Goal: Task Accomplishment & Management: Complete application form

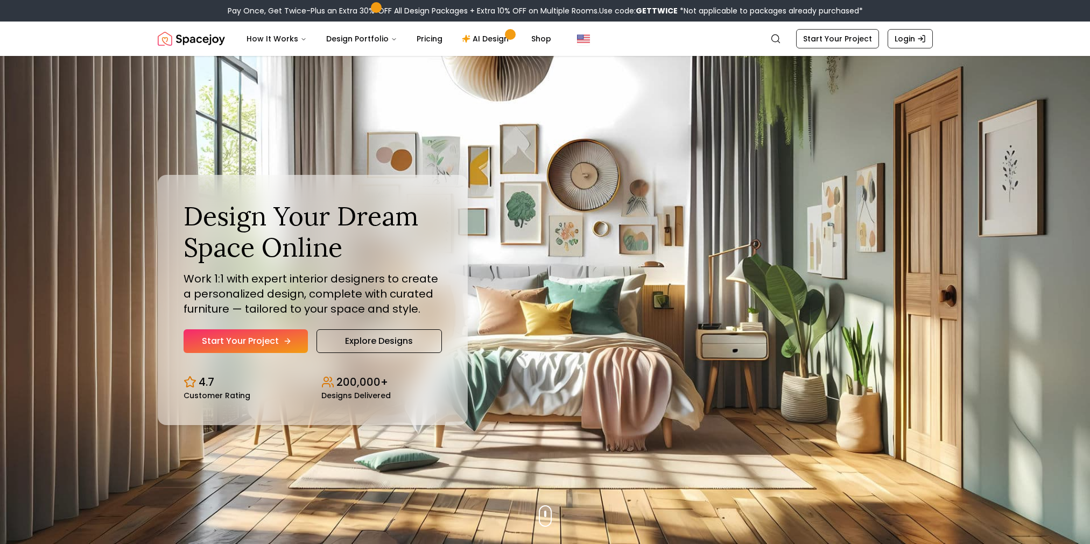
click at [279, 350] on link "Start Your Project" at bounding box center [246, 341] width 124 height 24
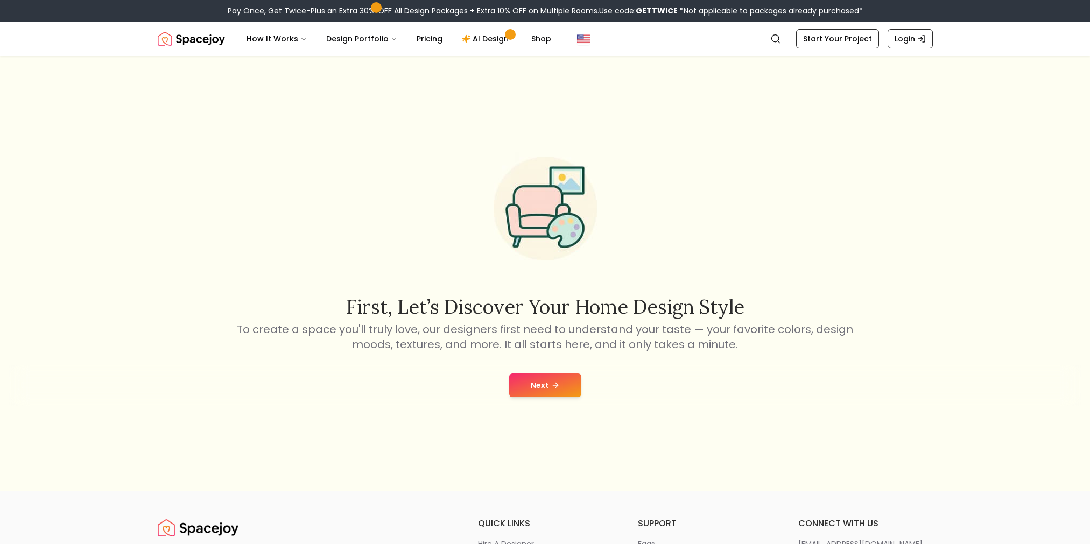
click at [558, 376] on button "Next" at bounding box center [545, 386] width 72 height 24
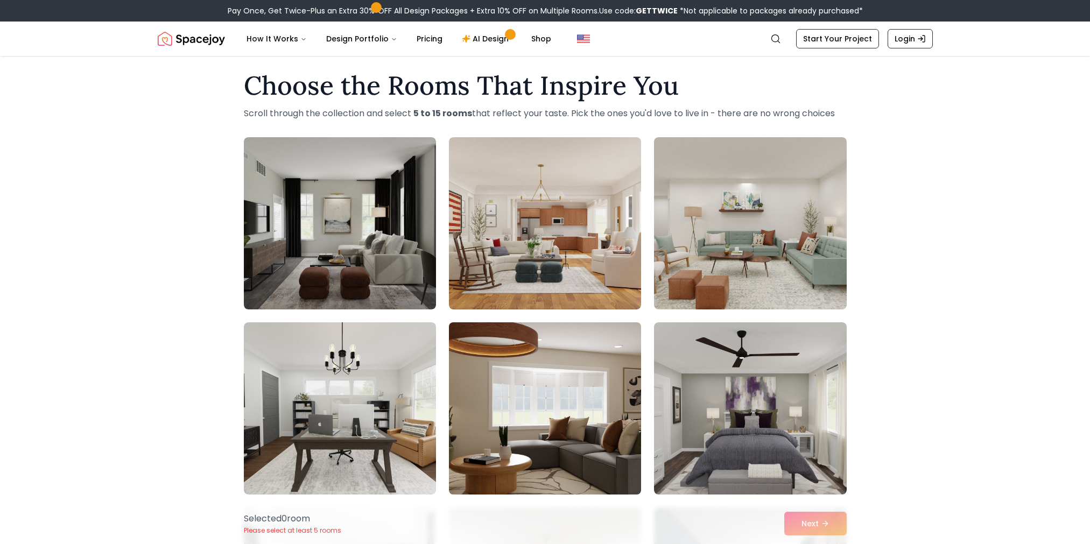
scroll to position [12, 0]
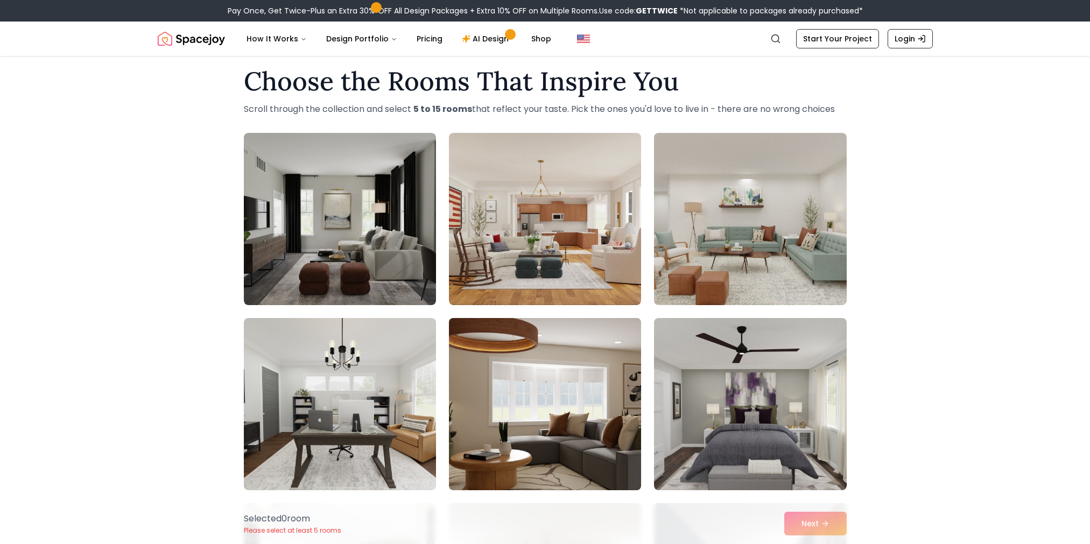
click at [523, 406] on img at bounding box center [545, 404] width 202 height 181
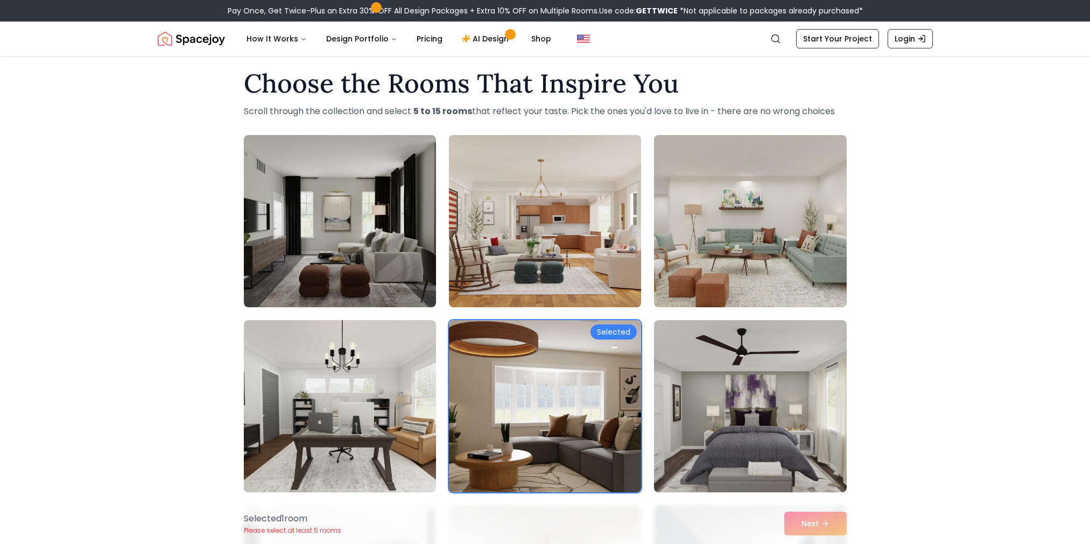
scroll to position [10, 0]
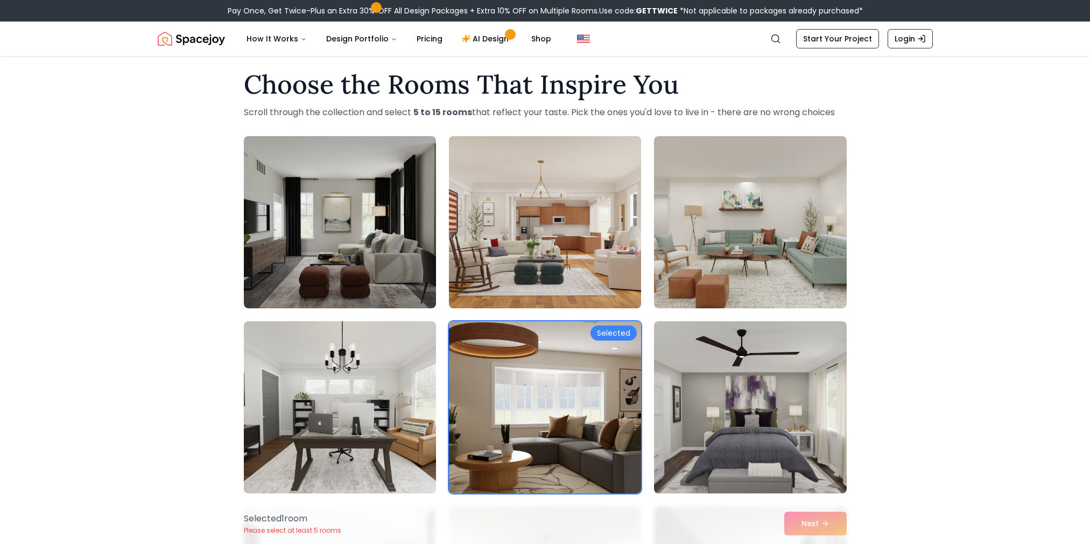
click at [551, 251] on img at bounding box center [545, 222] width 202 height 181
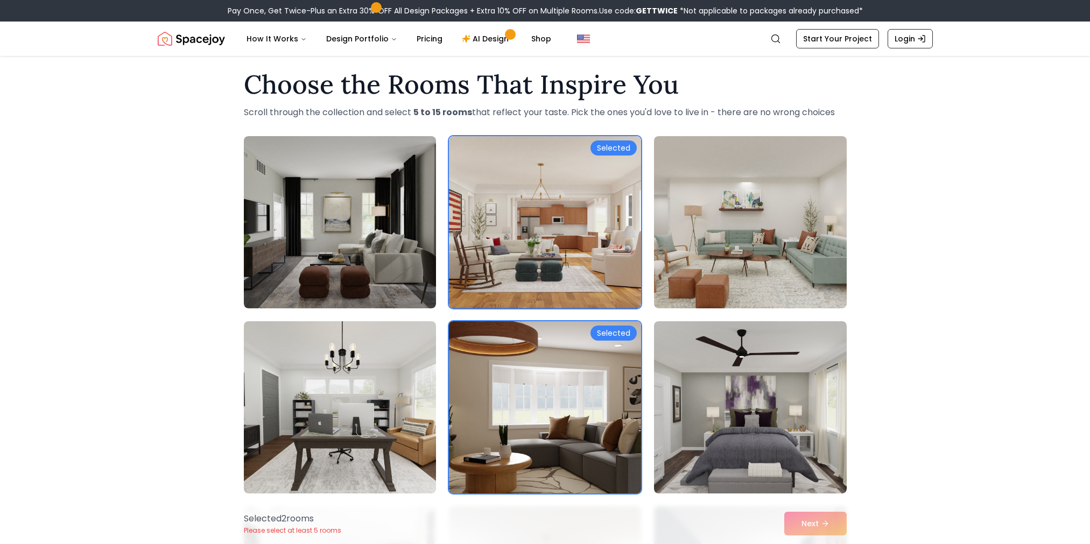
click at [551, 357] on img at bounding box center [545, 407] width 202 height 181
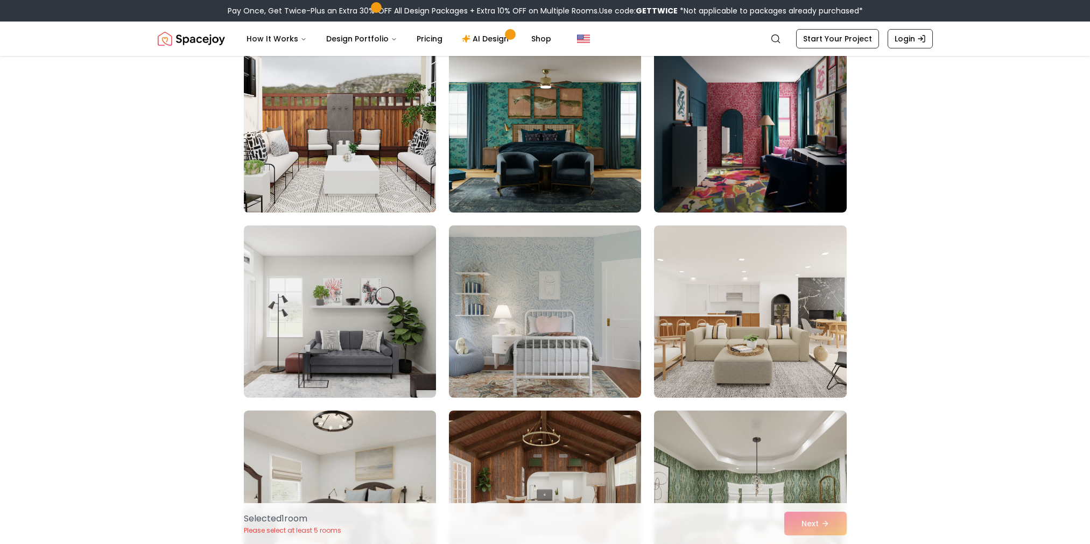
scroll to position [477, 0]
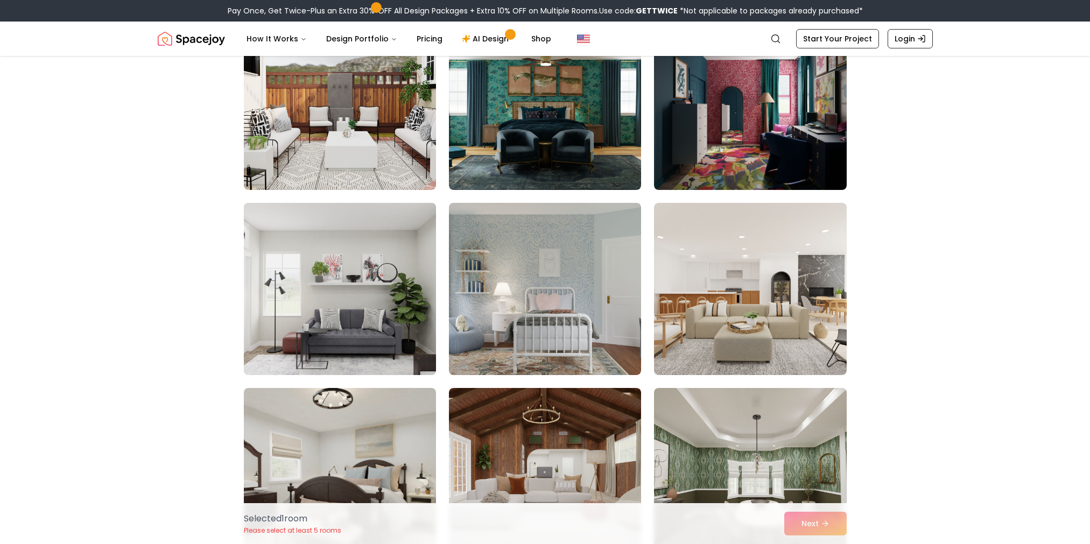
click at [396, 287] on img at bounding box center [340, 289] width 202 height 181
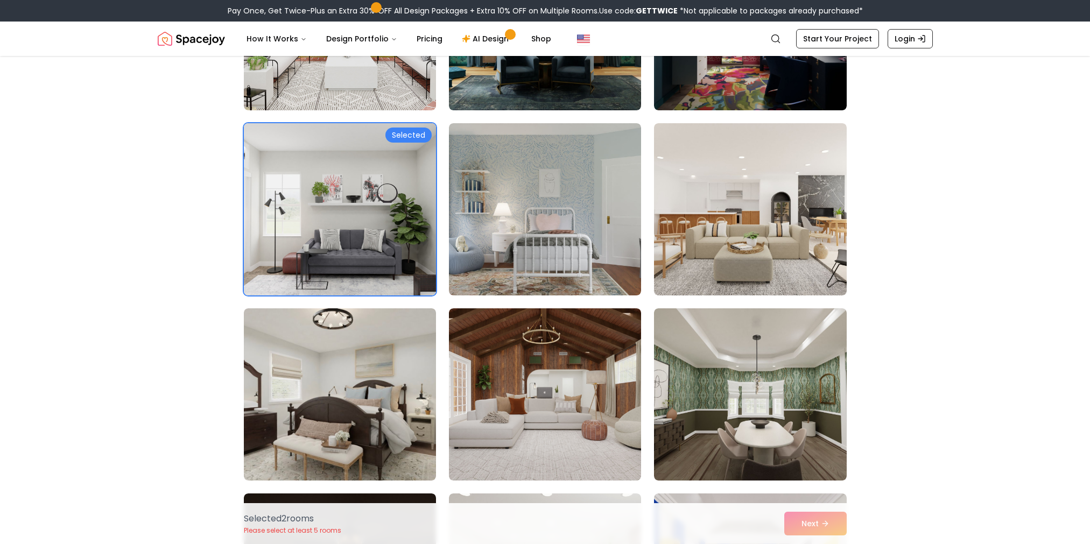
scroll to position [593, 0]
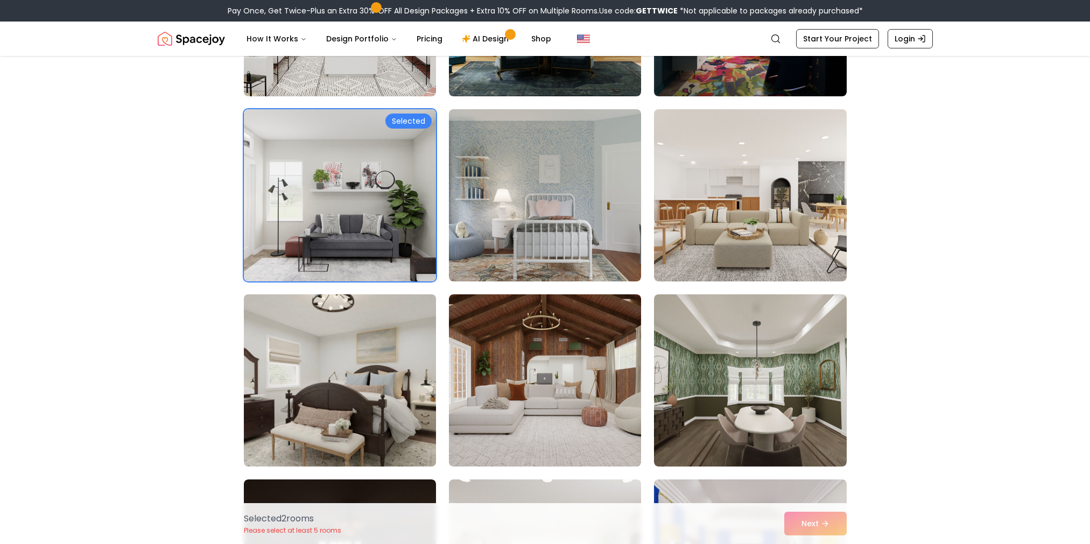
click at [378, 334] on img at bounding box center [340, 380] width 202 height 181
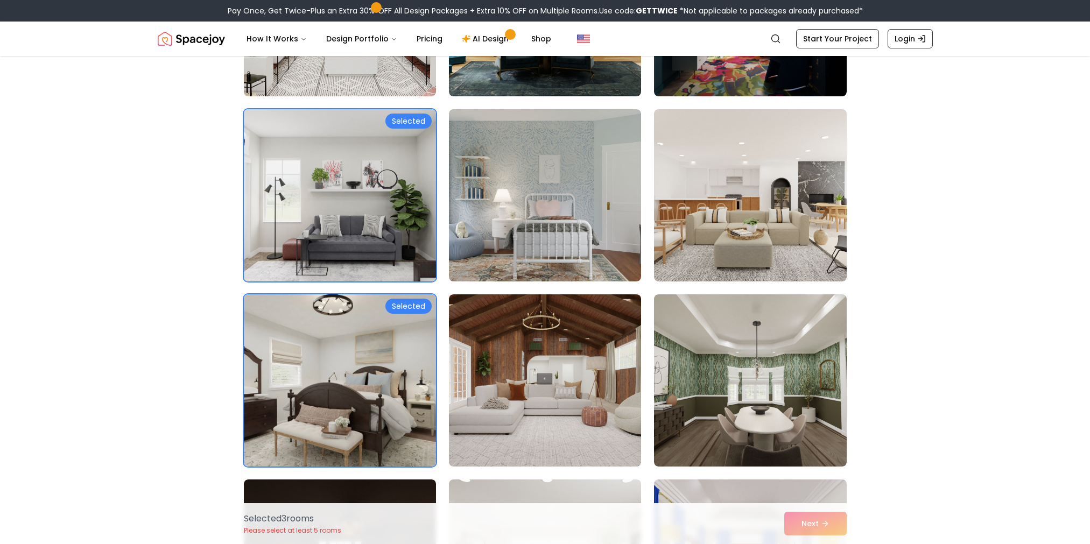
click at [398, 234] on img at bounding box center [340, 195] width 202 height 181
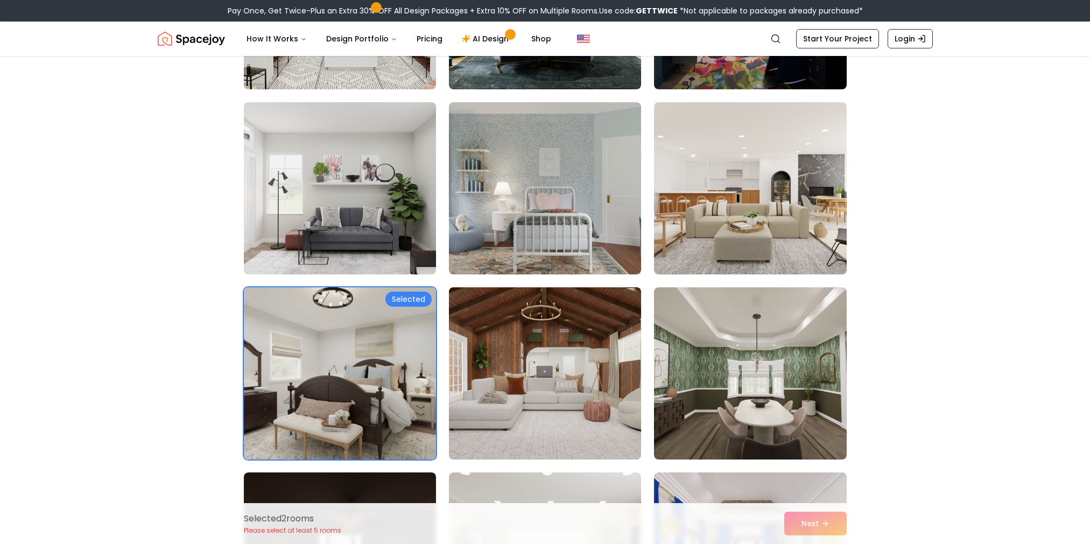
scroll to position [600, 0]
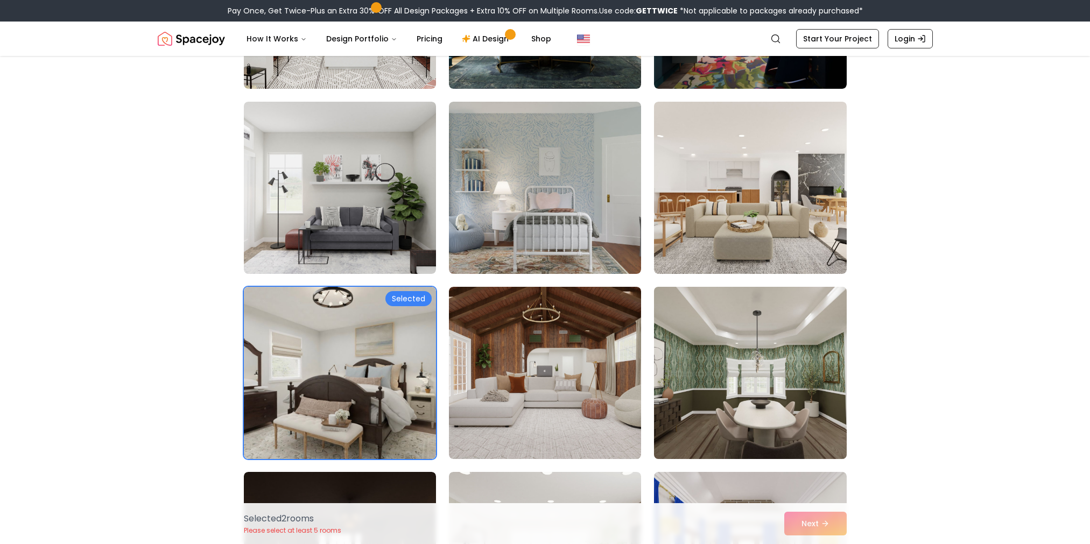
click at [736, 369] on img at bounding box center [750, 373] width 202 height 181
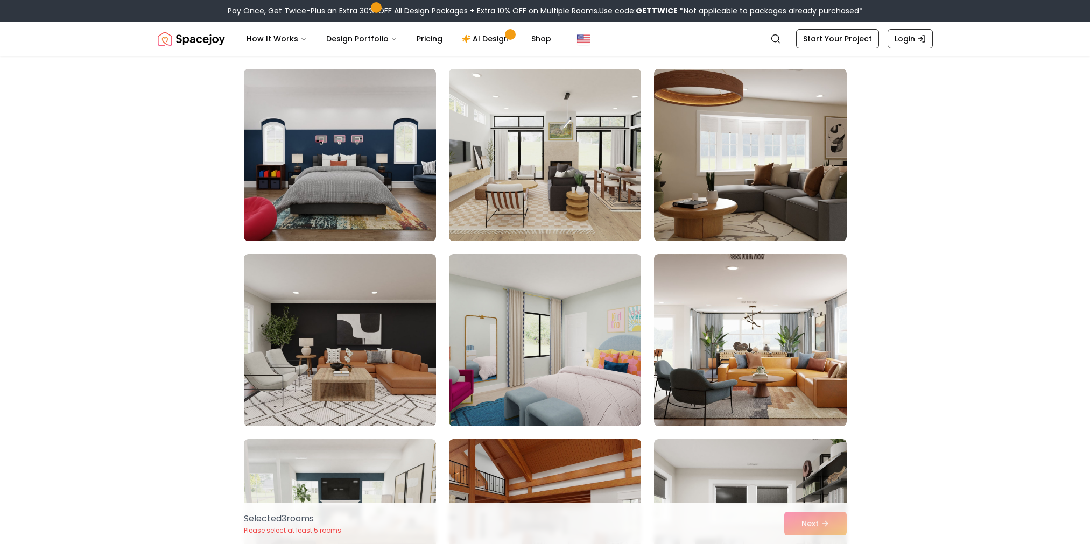
scroll to position [1428, 0]
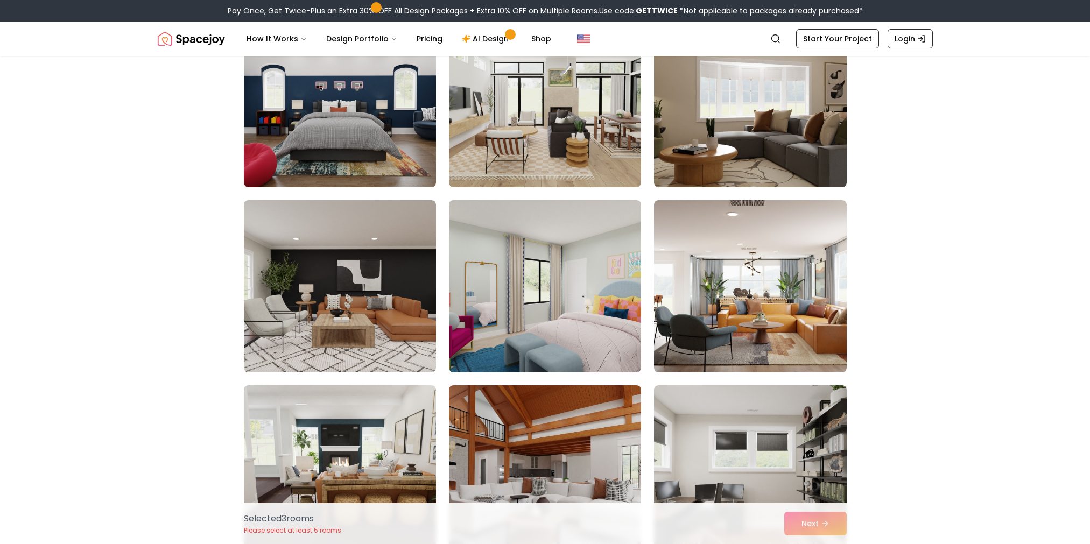
click at [823, 524] on div "Selected 3 room s Please select at least 5 rooms Next" at bounding box center [545, 523] width 620 height 41
click at [822, 523] on div "Selected 3 room s Please select at least 5 rooms Next" at bounding box center [545, 523] width 620 height 41
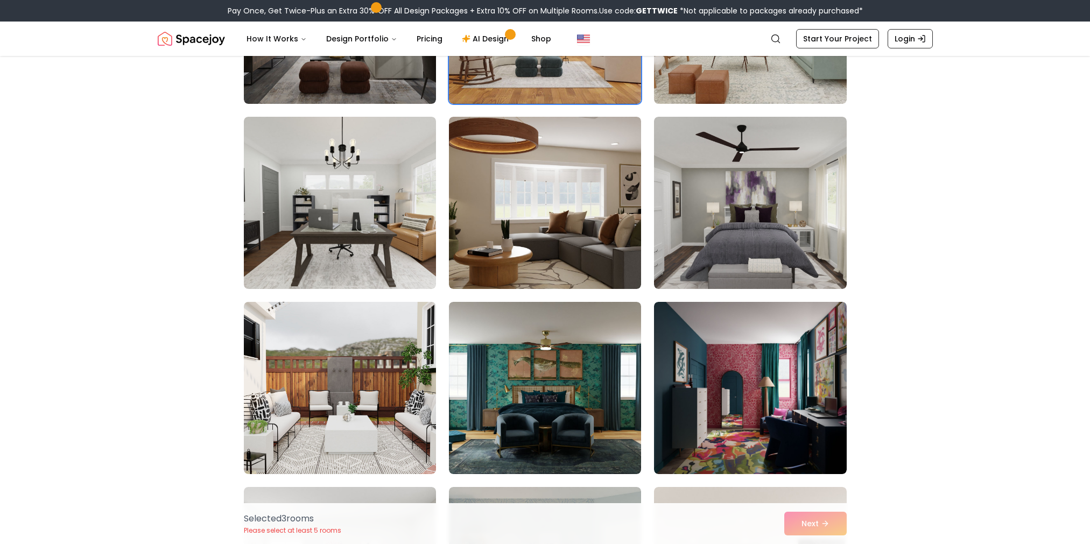
scroll to position [0, 0]
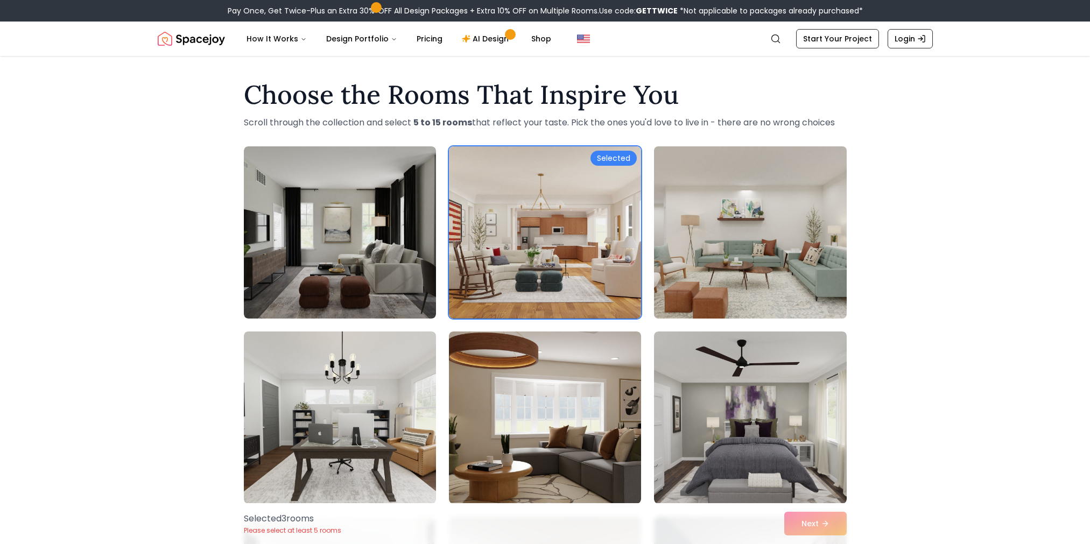
click at [729, 268] on img at bounding box center [750, 232] width 202 height 181
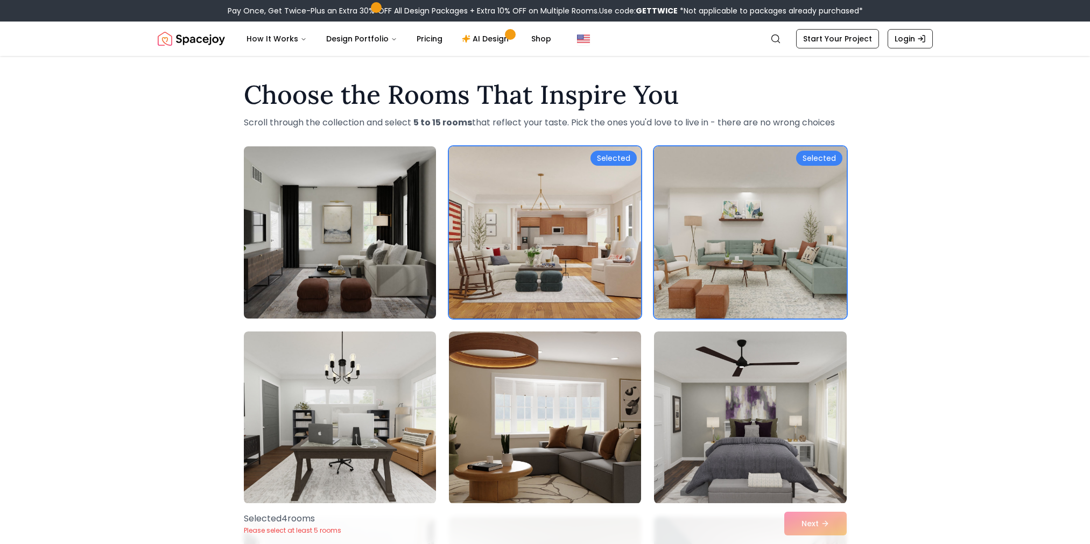
scroll to position [238, 0]
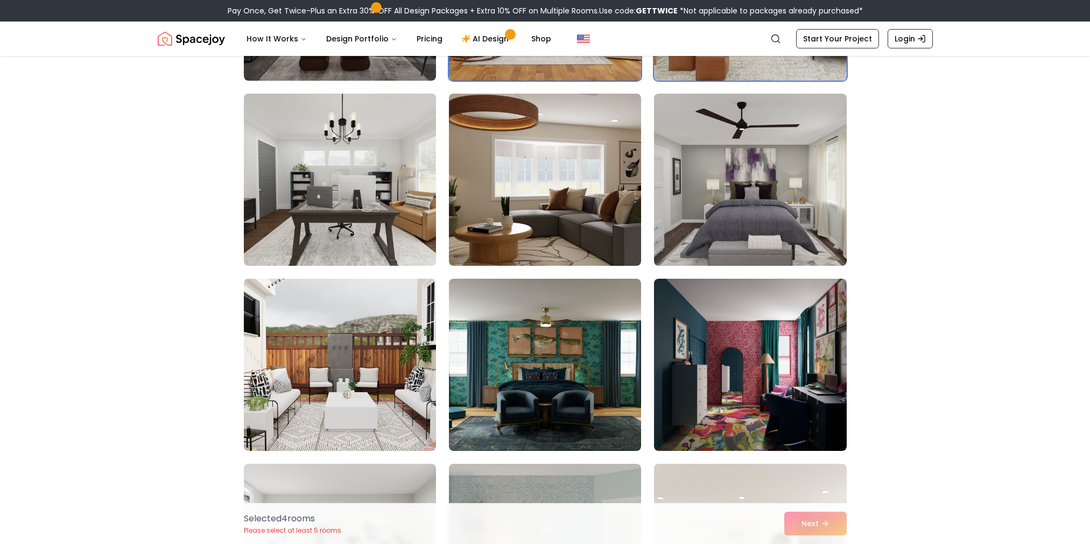
click at [311, 211] on img at bounding box center [340, 179] width 202 height 181
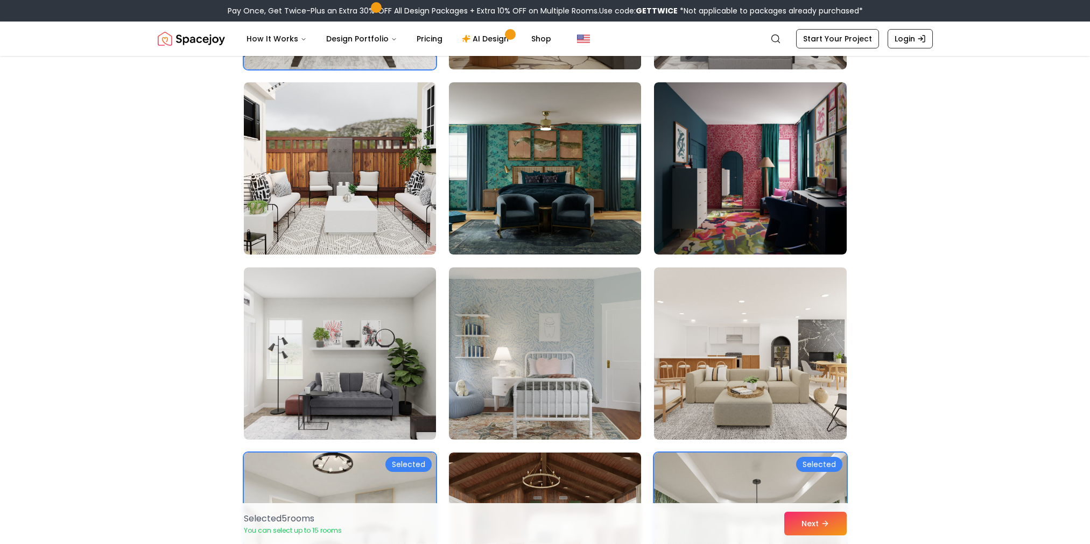
scroll to position [484, 0]
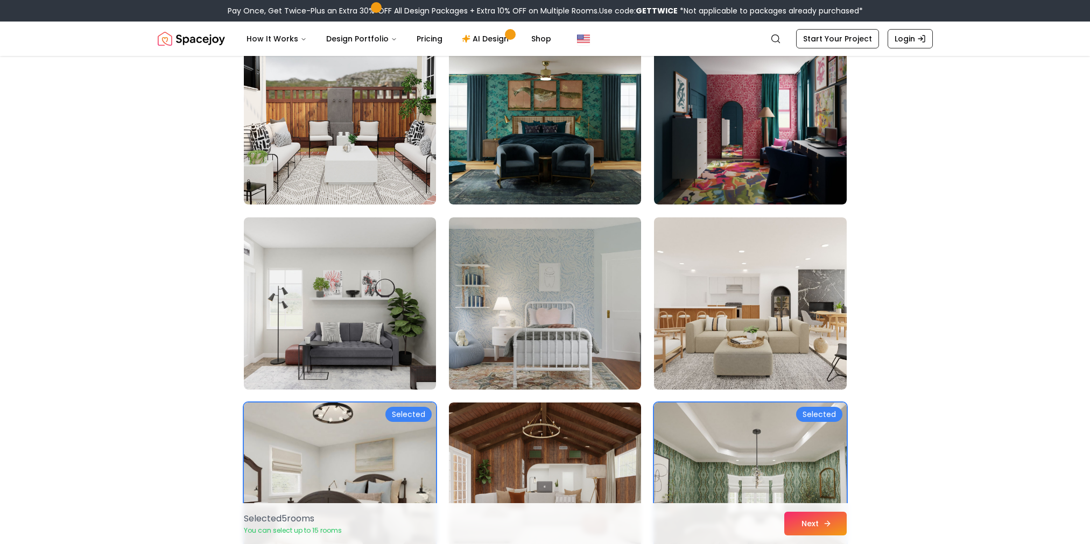
click at [817, 523] on button "Next" at bounding box center [815, 524] width 62 height 24
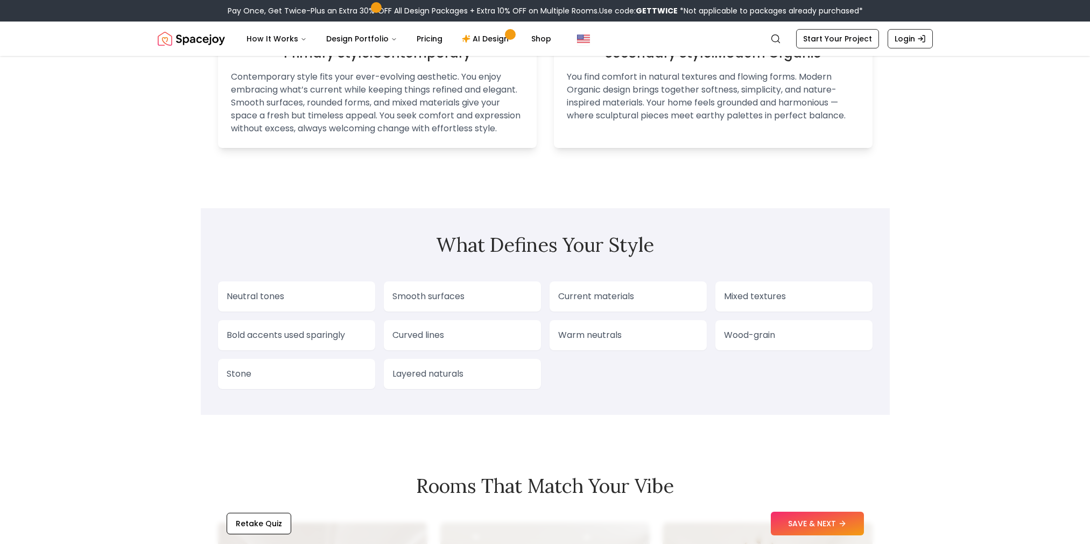
scroll to position [797, 0]
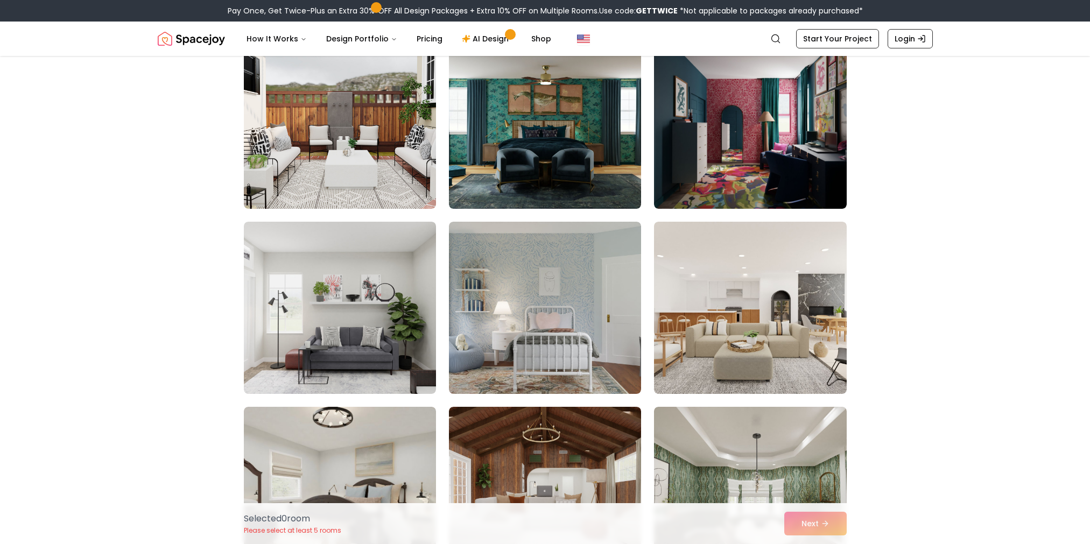
scroll to position [484, 0]
